Goal: Transaction & Acquisition: Subscribe to service/newsletter

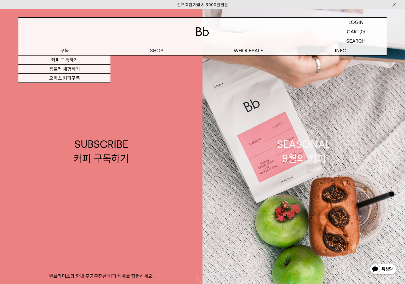
click at [68, 49] on p "구독" at bounding box center [64, 50] width 92 height 9
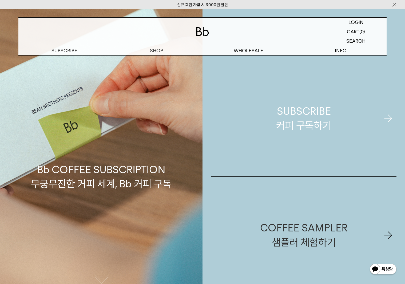
click at [294, 126] on div "SUBSCRIBE 커피 구독하기" at bounding box center [303, 118] width 55 height 28
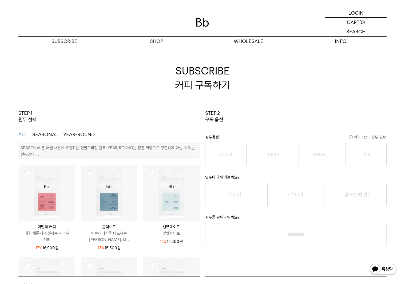
click at [77, 134] on button "YEAR-ROUND" at bounding box center [78, 134] width 31 height 6
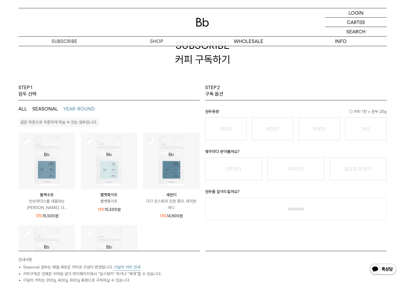
scroll to position [53, 0]
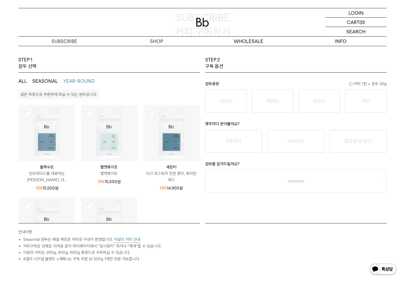
click at [24, 79] on button "ALL" at bounding box center [22, 81] width 9 height 6
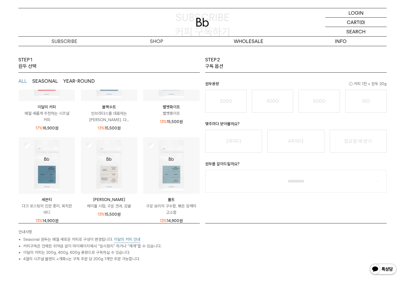
scroll to position [70, 0]
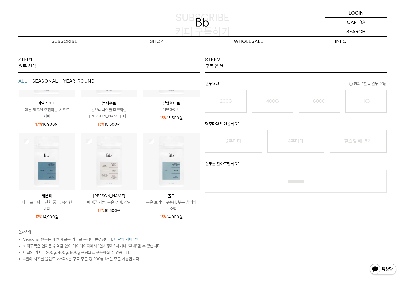
click at [130, 238] on button "이달의 커피 안내" at bounding box center [127, 239] width 26 height 7
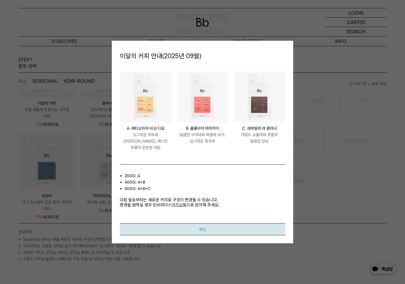
click at [206, 225] on button "확인" at bounding box center [202, 229] width 165 height 12
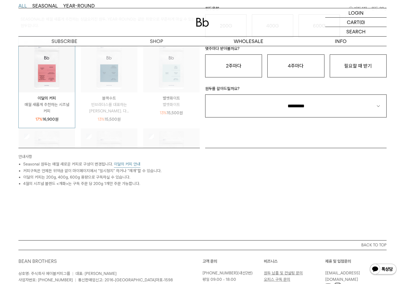
scroll to position [186, 0]
